Goal: Navigation & Orientation: Find specific page/section

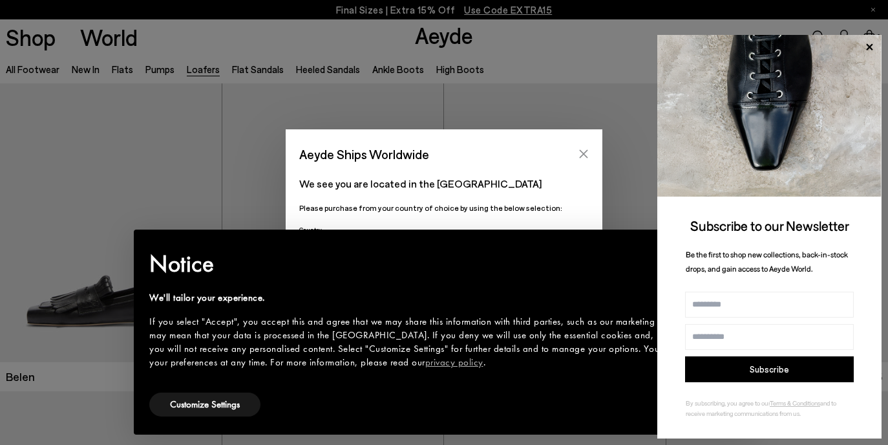
click at [581, 152] on icon "Close" at bounding box center [584, 154] width 8 height 8
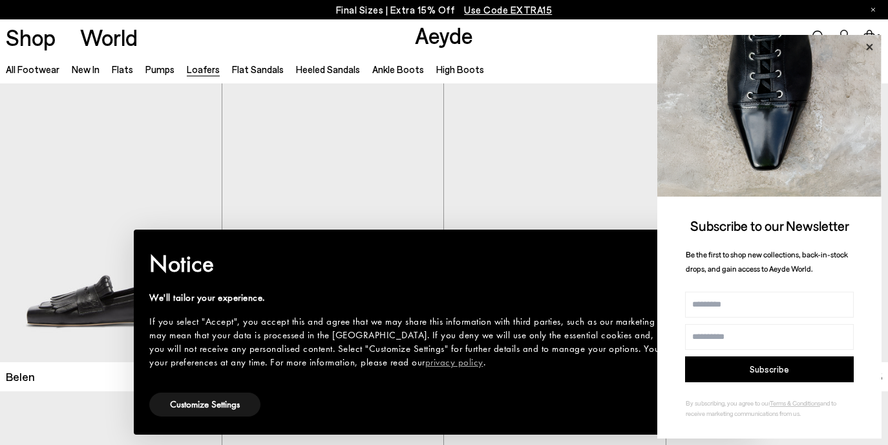
click at [864, 40] on icon at bounding box center [869, 47] width 17 height 17
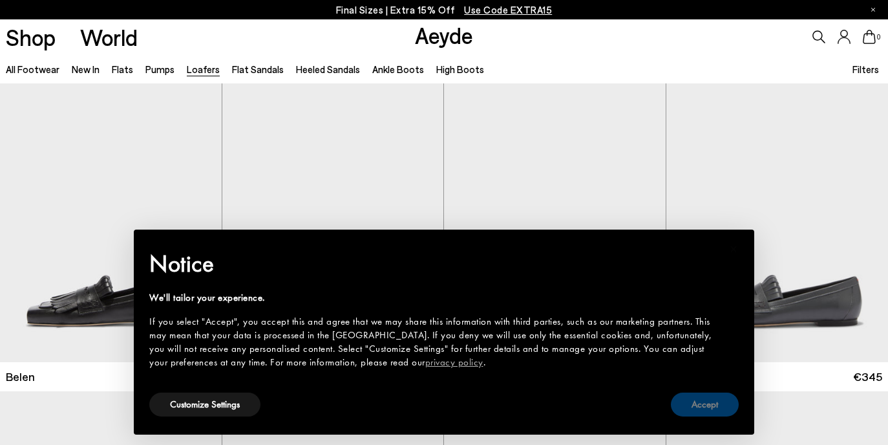
click at [715, 404] on button "Accept" at bounding box center [705, 404] width 68 height 24
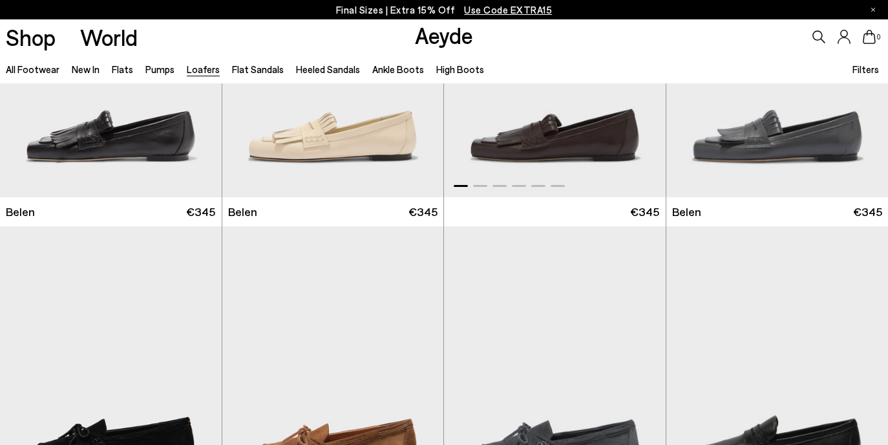
scroll to position [322, 0]
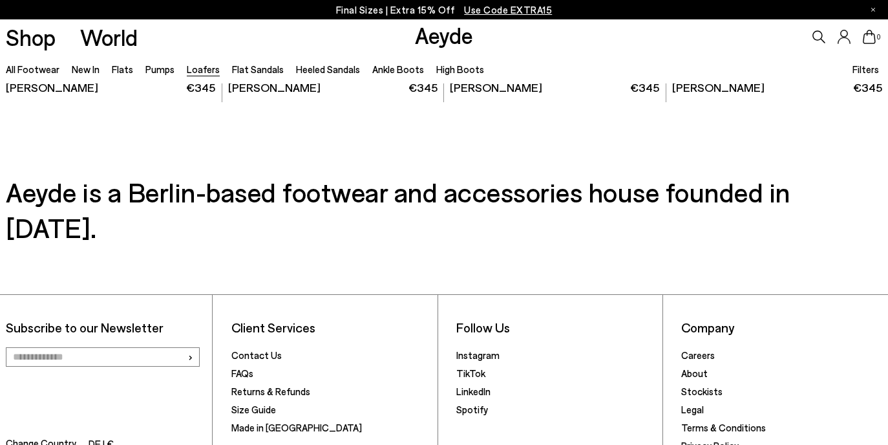
scroll to position [2468, 0]
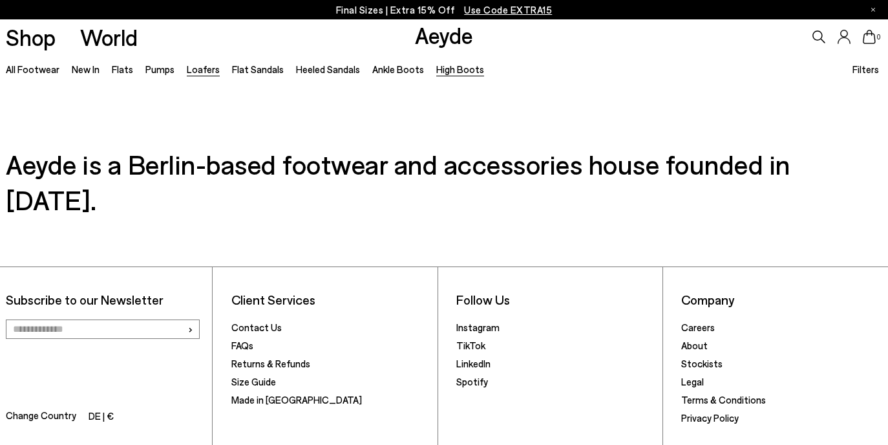
click at [457, 68] on link "High Boots" at bounding box center [460, 69] width 48 height 12
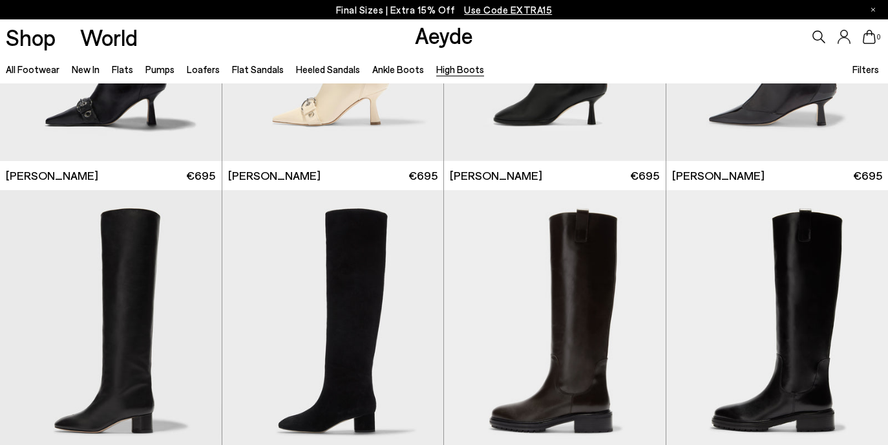
scroll to position [198, 0]
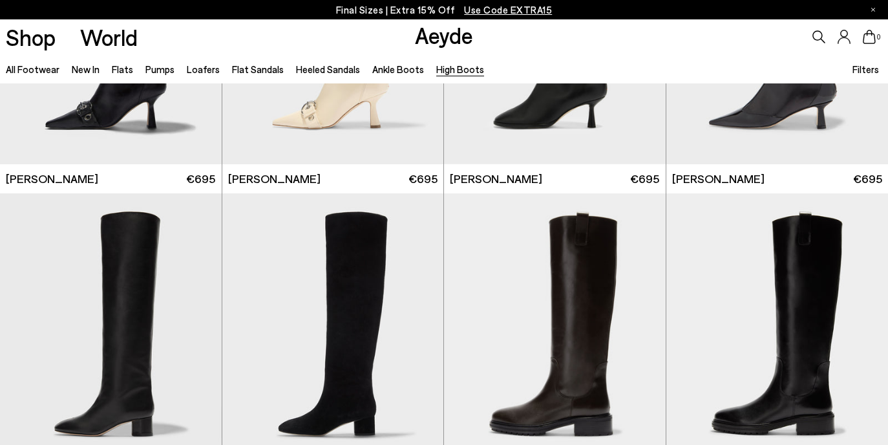
click at [438, 39] on link "Aeyde" at bounding box center [444, 34] width 58 height 27
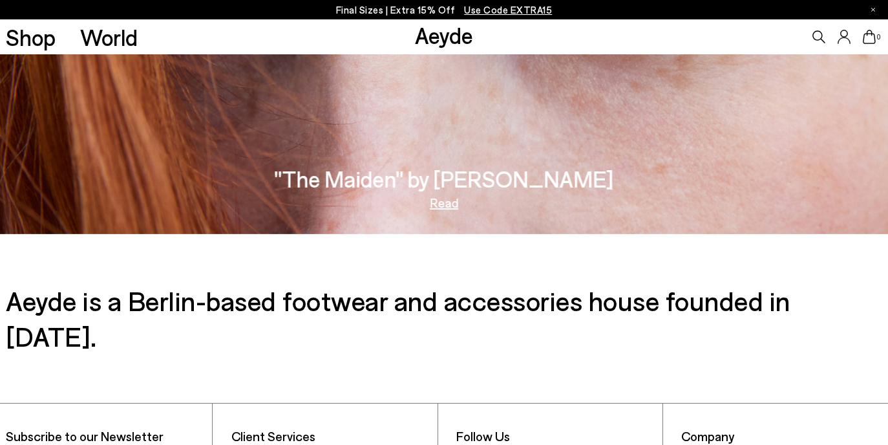
scroll to position [2012, 0]
